Goal: Check status: Check status

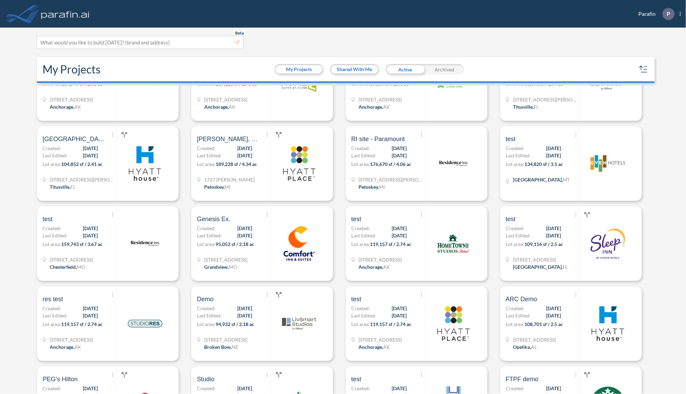
scroll to position [1436, 0]
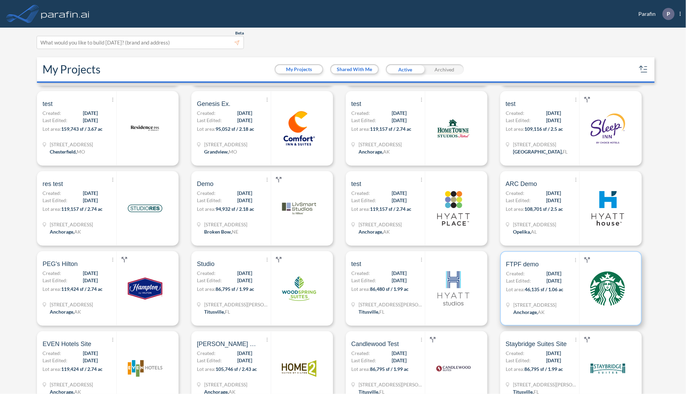
click at [521, 273] on span "Created:" at bounding box center [515, 273] width 19 height 7
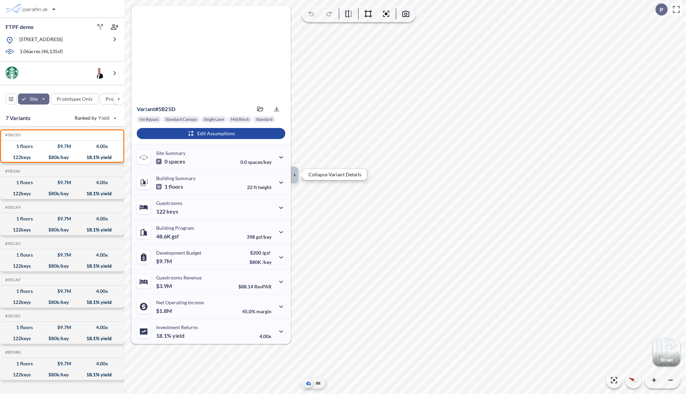
click at [293, 174] on icon "button" at bounding box center [295, 175] width 8 height 8
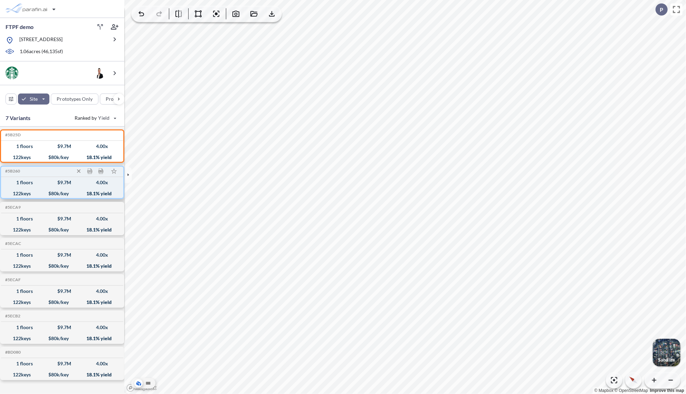
click at [23, 187] on div "1 floors $ 9.7 M 4.00 x" at bounding box center [62, 182] width 117 height 11
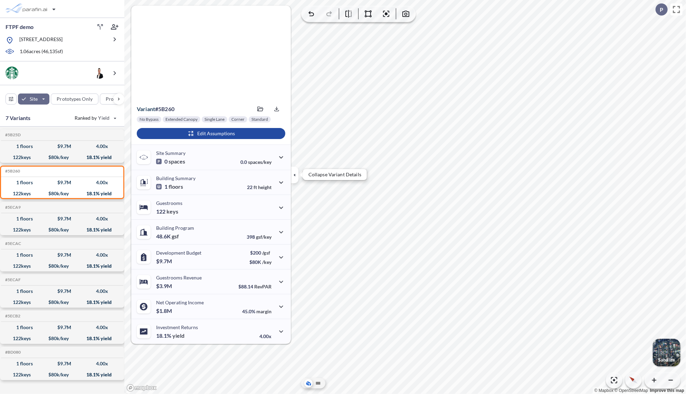
click at [294, 177] on icon "button" at bounding box center [295, 175] width 8 height 8
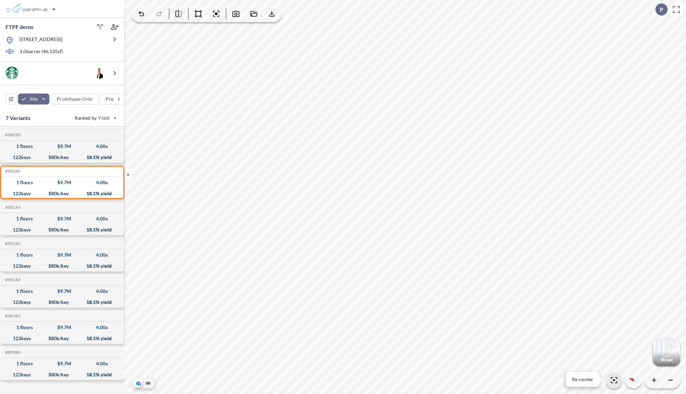
click at [613, 381] on icon "button" at bounding box center [614, 380] width 6 height 6
drag, startPoint x: 148, startPoint y: 381, endPoint x: 143, endPoint y: 386, distance: 7.6
click at [148, 381] on icon at bounding box center [148, 383] width 8 height 8
click at [138, 383] on icon at bounding box center [139, 382] width 4 height 2
click at [669, 383] on icon "button" at bounding box center [670, 380] width 7 height 7
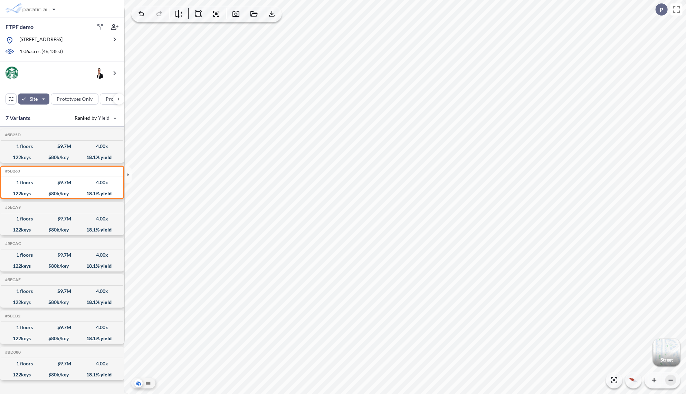
click at [669, 383] on icon "button" at bounding box center [670, 380] width 7 height 7
click at [670, 383] on icon "button" at bounding box center [670, 380] width 7 height 7
click at [670, 382] on icon "button" at bounding box center [670, 380] width 7 height 7
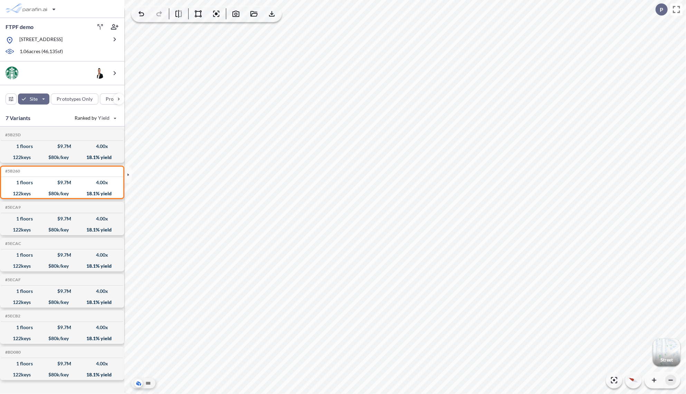
click at [670, 378] on icon "button" at bounding box center [670, 380] width 7 height 7
click at [671, 378] on icon "button" at bounding box center [670, 380] width 7 height 7
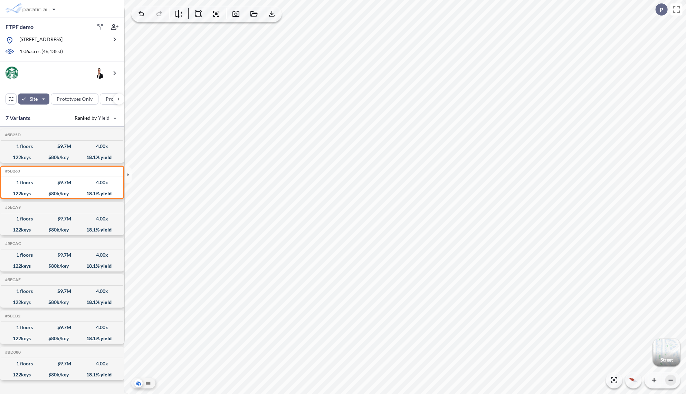
click at [671, 378] on icon "button" at bounding box center [670, 380] width 7 height 7
click at [614, 379] on icon "button" at bounding box center [614, 380] width 8 height 8
click at [234, 15] on icon "button" at bounding box center [236, 14] width 8 height 8
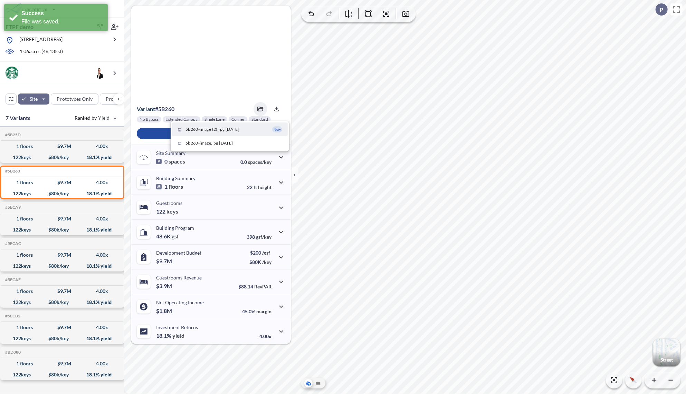
click at [234, 132] on span "5b260-image (2).jpg [DATE]" at bounding box center [212, 129] width 54 height 6
